Goal: Entertainment & Leisure: Consume media (video, audio)

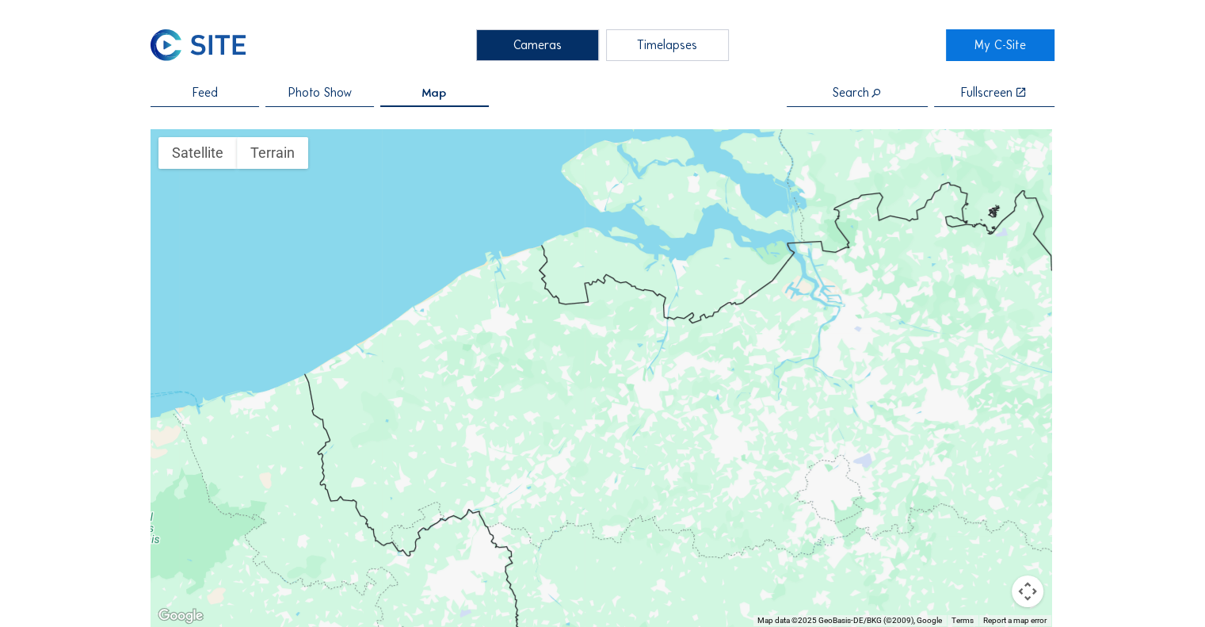
click at [304, 97] on span "Photo Show" at bounding box center [319, 92] width 63 height 12
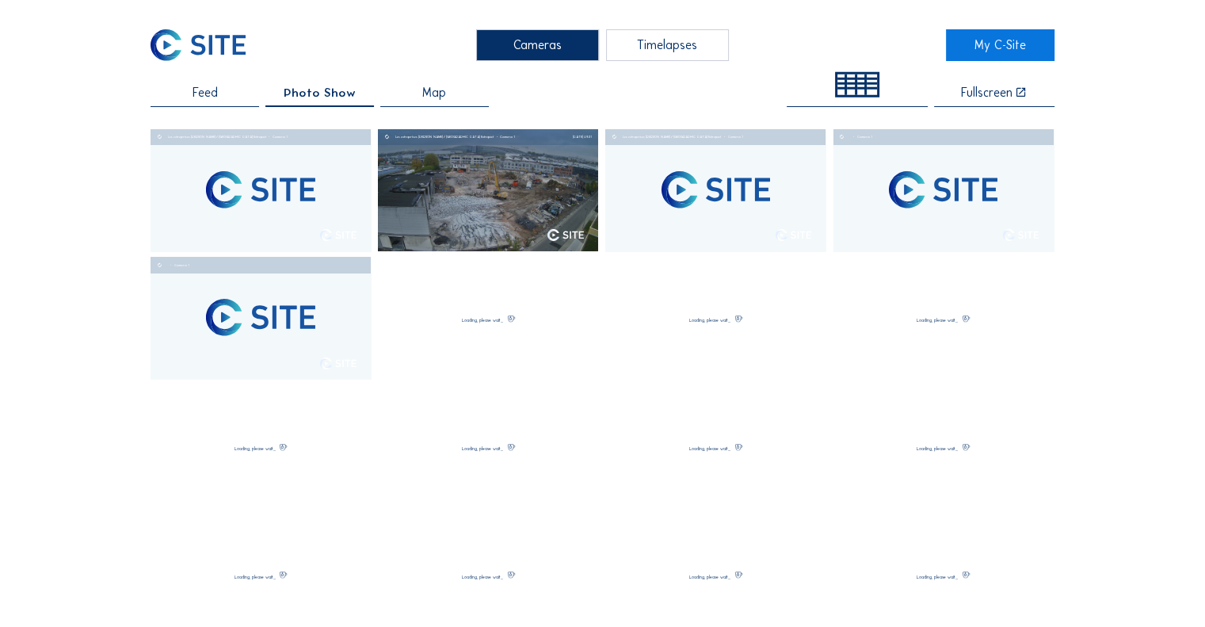
click at [675, 54] on div "Timelapses" at bounding box center [667, 45] width 123 height 32
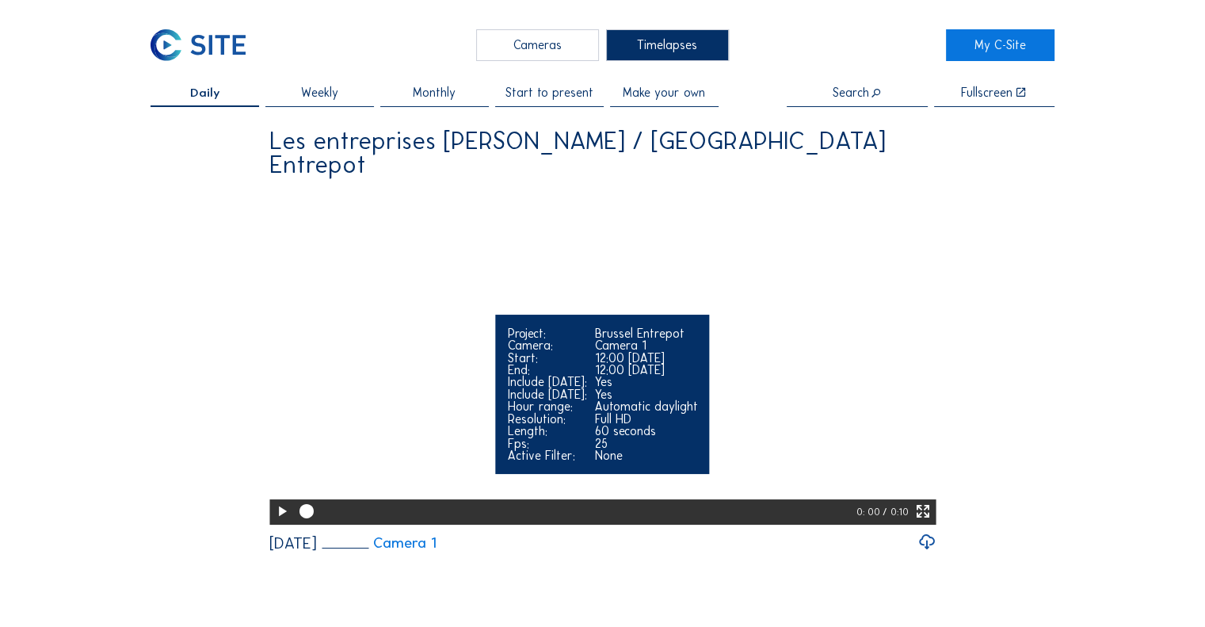
click at [277, 522] on icon at bounding box center [281, 511] width 17 height 21
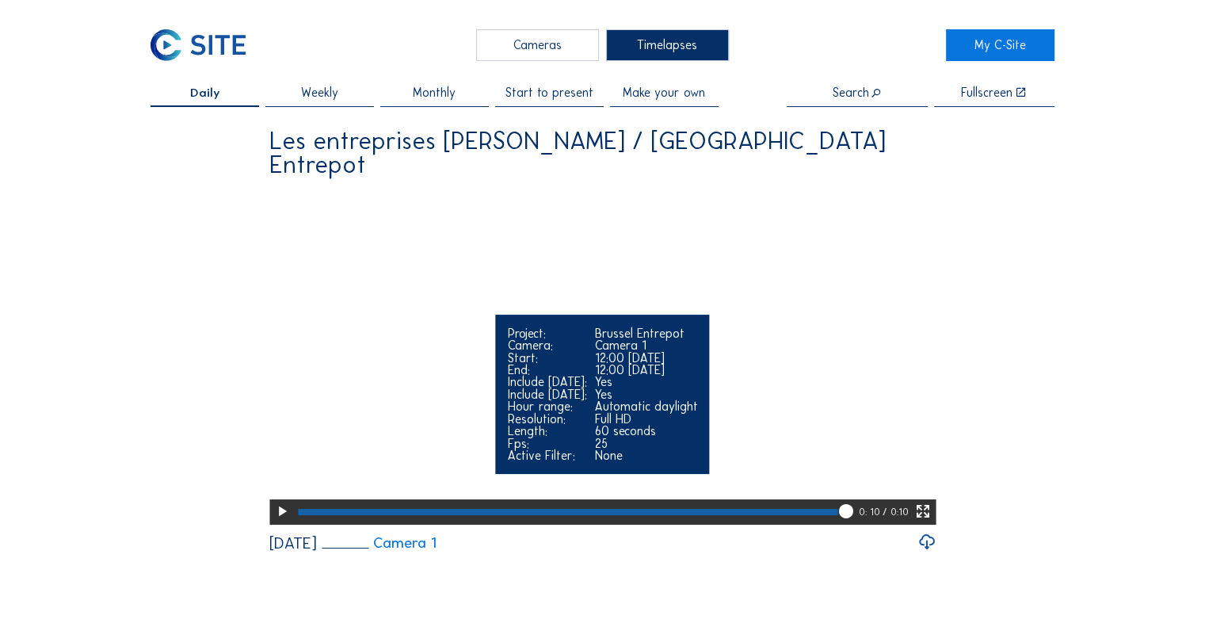
click at [282, 522] on icon at bounding box center [281, 511] width 17 height 21
click at [280, 522] on icon at bounding box center [281, 511] width 17 height 21
drag, startPoint x: 509, startPoint y: 534, endPoint x: 289, endPoint y: 518, distance: 220.0
click at [289, 518] on div "Your browser does not support the video tag. Project: Brussel Entrepot Camera: …" at bounding box center [602, 356] width 666 height 335
click at [298, 515] on div at bounding box center [398, 512] width 200 height 6
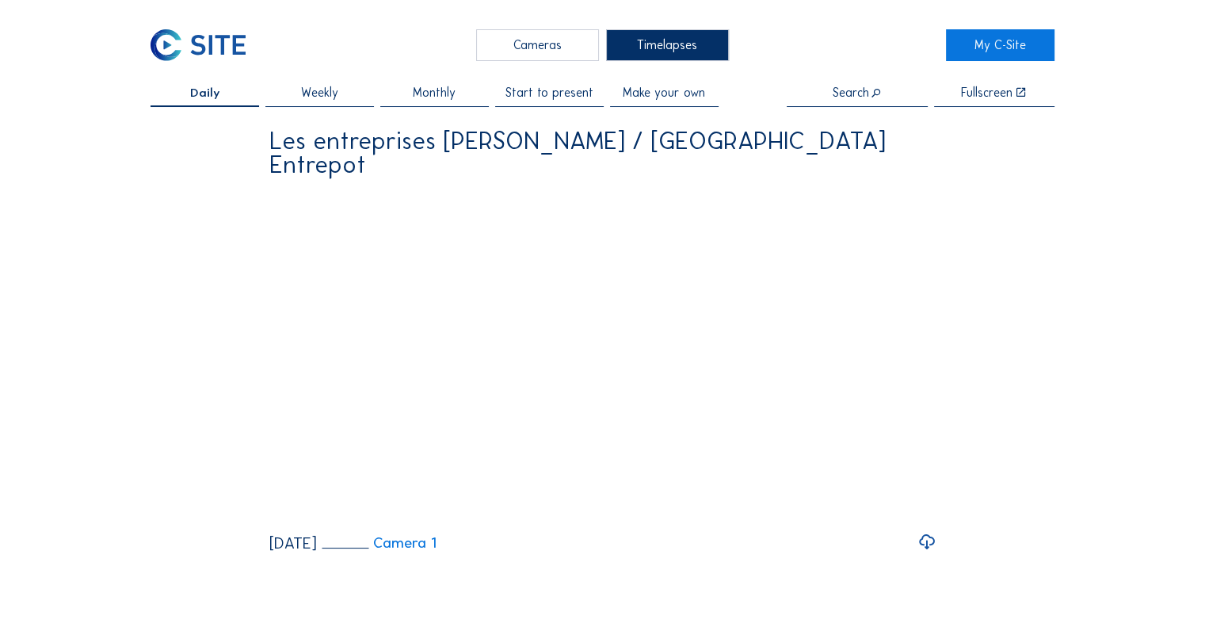
drag, startPoint x: 300, startPoint y: 535, endPoint x: 247, endPoint y: 529, distance: 53.4
click at [247, 529] on div "Daily Weekly Monthly Start to present Make your own Search Fullscreen Les entre…" at bounding box center [602, 319] width 904 height 466
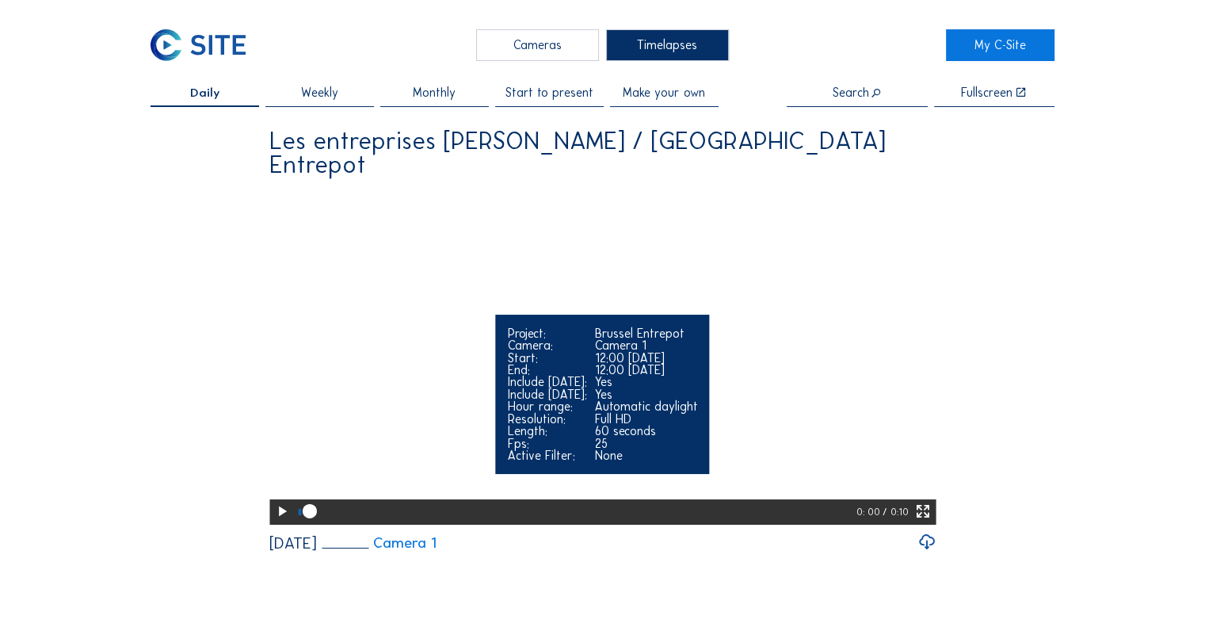
click at [929, 522] on icon at bounding box center [922, 511] width 17 height 21
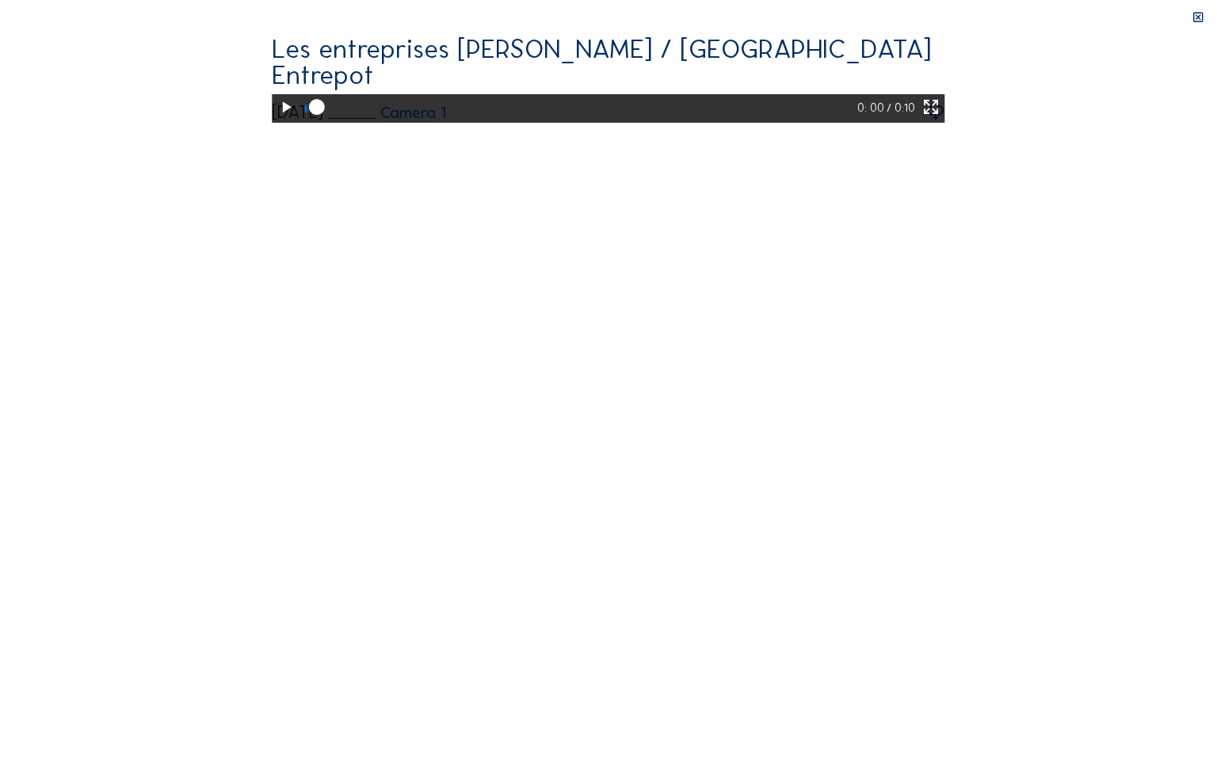
click at [276, 119] on icon at bounding box center [285, 108] width 19 height 22
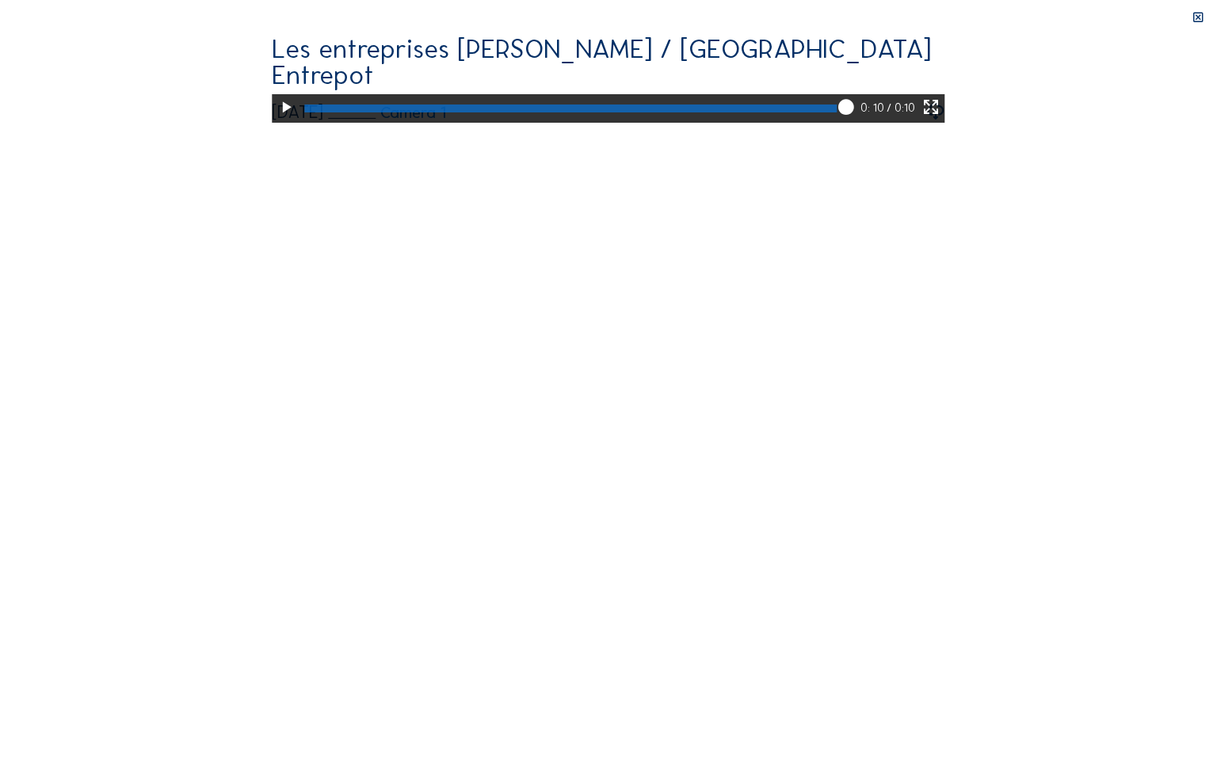
click at [940, 119] on icon at bounding box center [930, 108] width 19 height 22
